Goal: Use online tool/utility: Utilize a website feature to perform a specific function

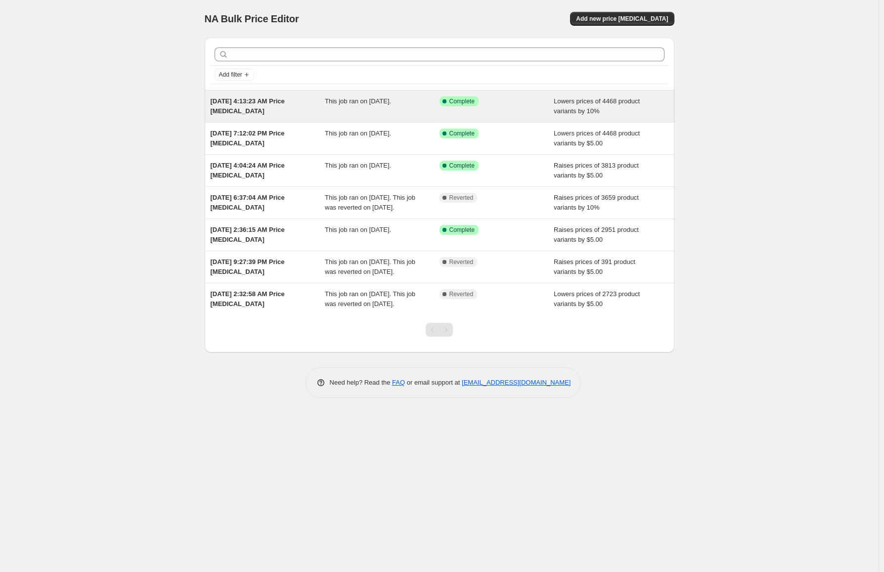
click at [402, 113] on div "This job ran on [DATE]." at bounding box center [382, 106] width 115 height 20
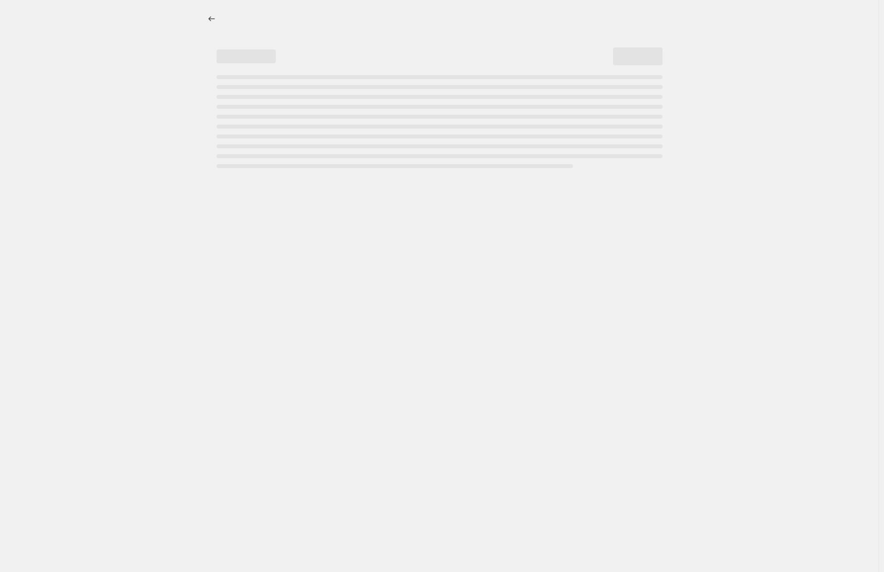
select select "percentage"
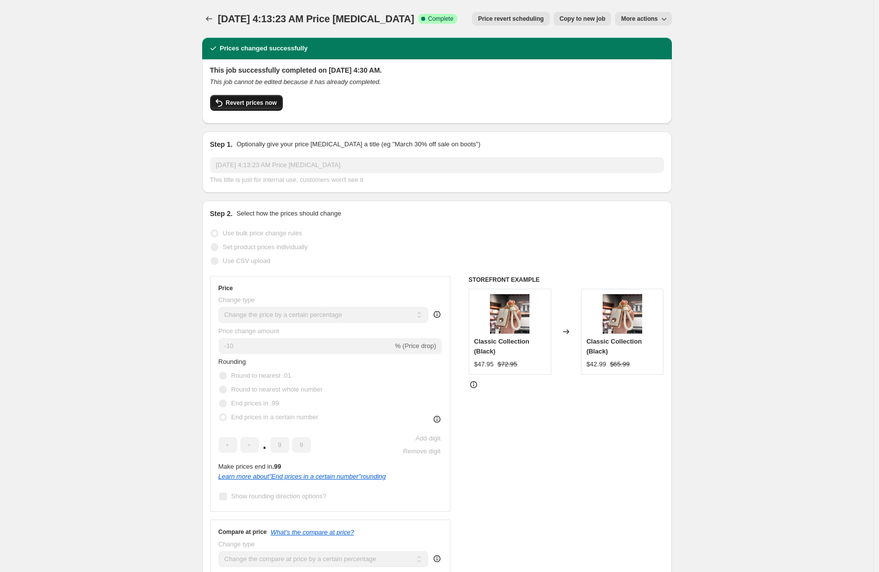
click at [238, 103] on span "Revert prices now" at bounding box center [251, 103] width 51 height 8
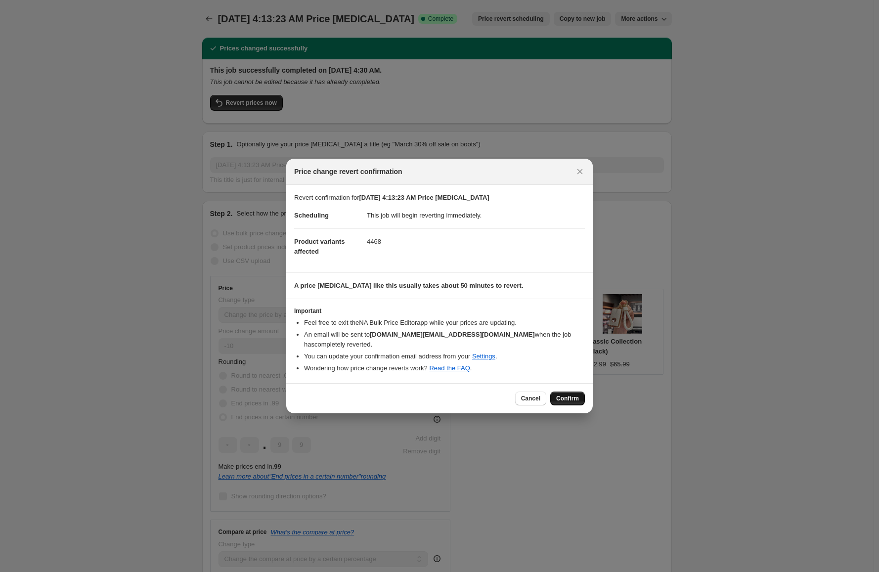
click at [568, 394] on span "Confirm" at bounding box center [567, 398] width 23 height 8
